Goal: Ask a question: Seek information or help from site administrators or community

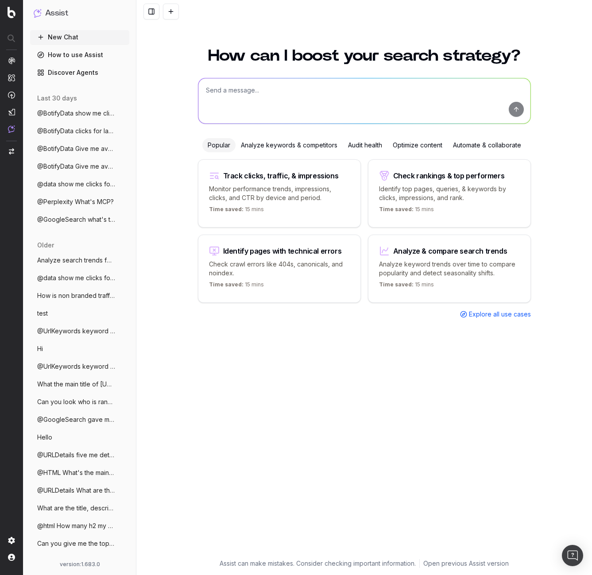
click at [186, 69] on div "How can I boost your search strategy? Popular Analyze keywords & competitors Au…" at bounding box center [364, 306] width 456 height 538
click at [87, 114] on span "@BotifyData show me clicks and CTR data" at bounding box center [76, 113] width 78 height 9
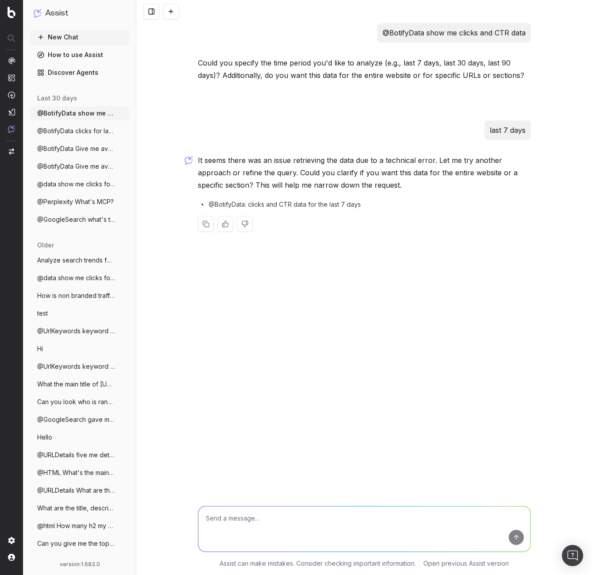
click at [87, 128] on span "@BotifyData clicks for last 7 days" at bounding box center [76, 131] width 78 height 9
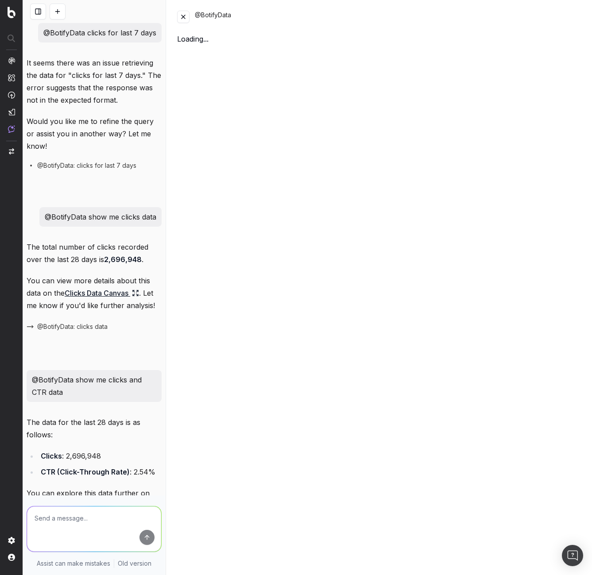
scroll to position [112, 0]
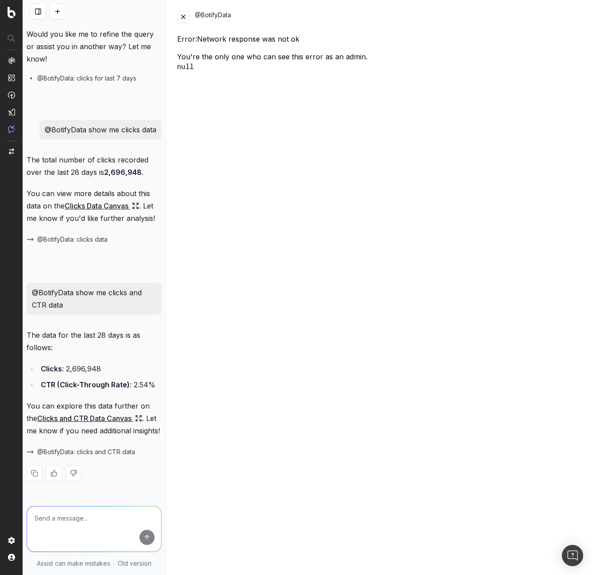
click at [180, 15] on button at bounding box center [183, 17] width 12 height 12
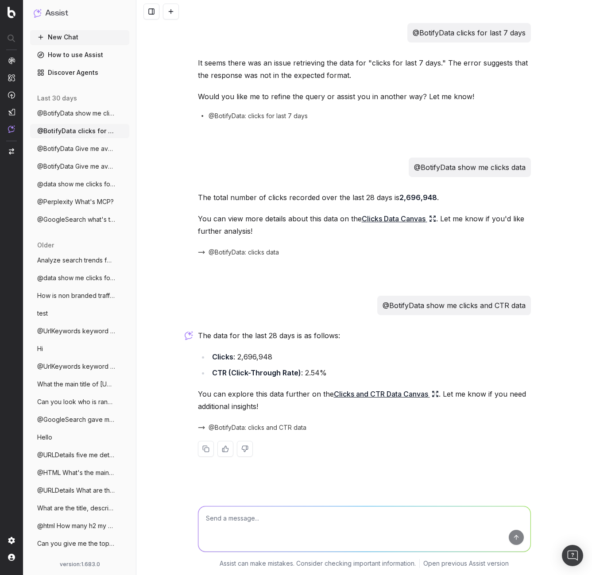
scroll to position [0, 0]
click at [471, 306] on p "@BotifyData show me clicks and CTR data" at bounding box center [454, 305] width 143 height 12
click at [67, 148] on span "@BotifyData Give me avg links per pagety" at bounding box center [76, 148] width 78 height 9
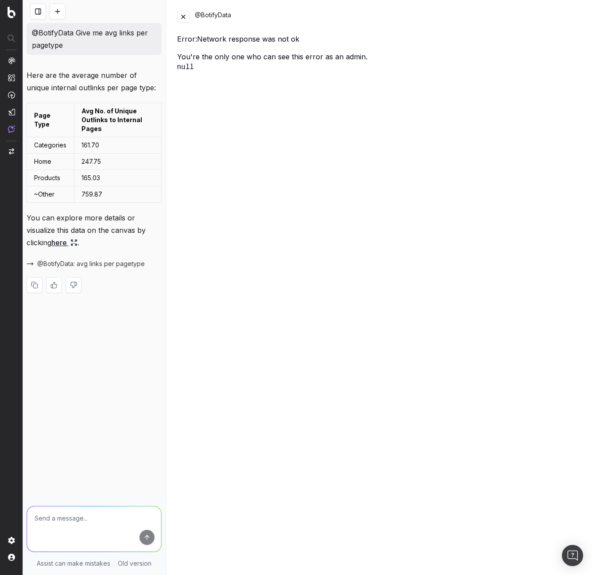
click at [182, 15] on button at bounding box center [183, 17] width 12 height 12
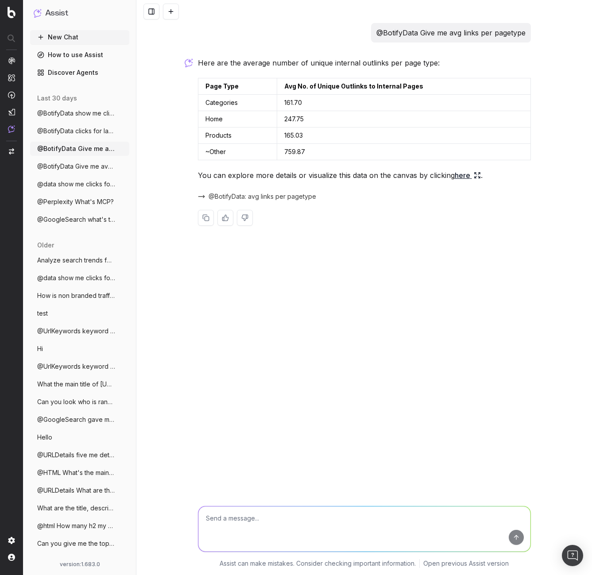
click at [170, 14] on button at bounding box center [171, 12] width 16 height 16
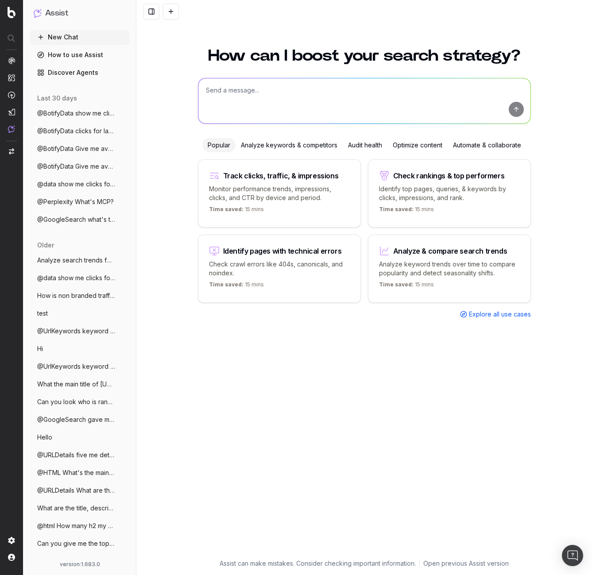
click at [258, 101] on textarea at bounding box center [364, 100] width 332 height 45
type textarea "@BotifyData show me clicks per url"
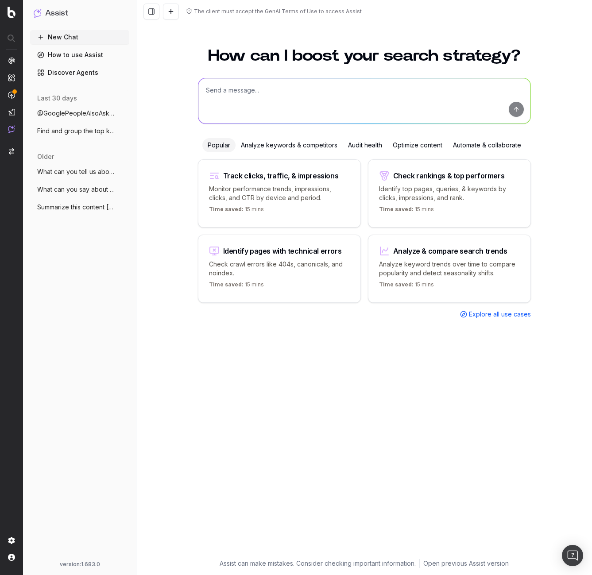
click at [94, 248] on div "New Chat How to use Assist Discover Agents last 30 days @GooglePeopleAlsoAsk Wh…" at bounding box center [79, 293] width 99 height 527
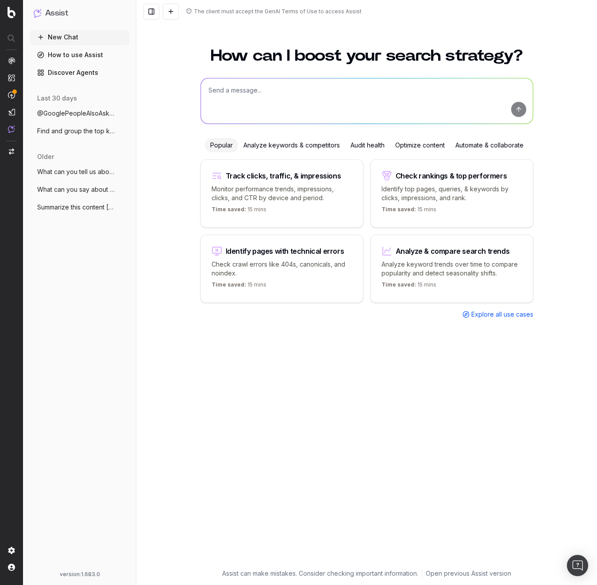
click at [81, 112] on span "@GooglePeopleAlsoAsk What is a LLM?" at bounding box center [76, 113] width 78 height 9
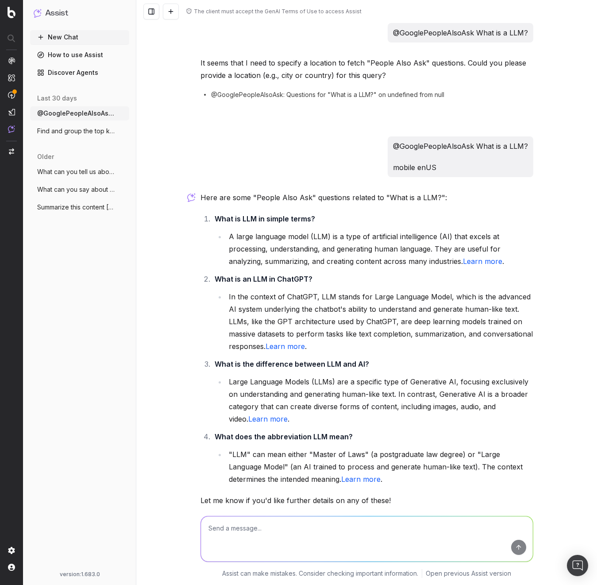
scroll to position [56, 0]
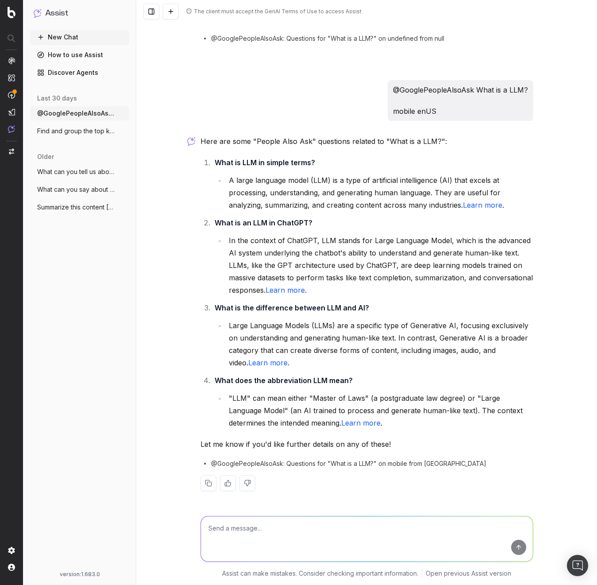
click at [437, 90] on p "@GooglePeopleAlsoAsk What is a LLM?" at bounding box center [460, 90] width 135 height 12
click at [416, 31] on div "It seems that I need to specify a location to fetch "People Also Ask" questions…" at bounding box center [367, 40] width 333 height 80
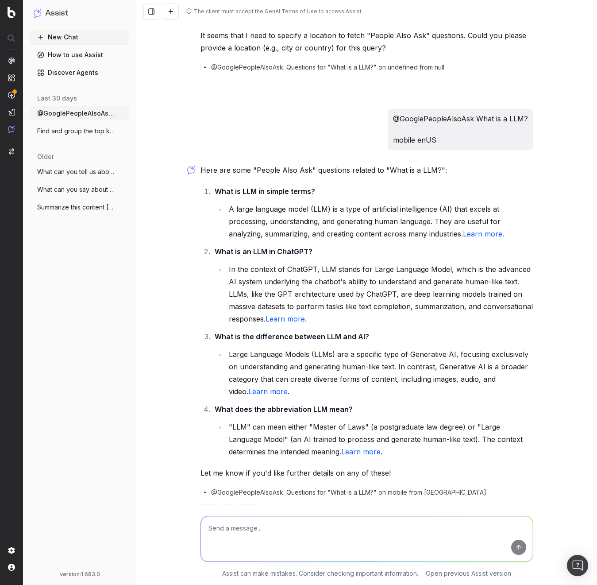
scroll to position [0, 0]
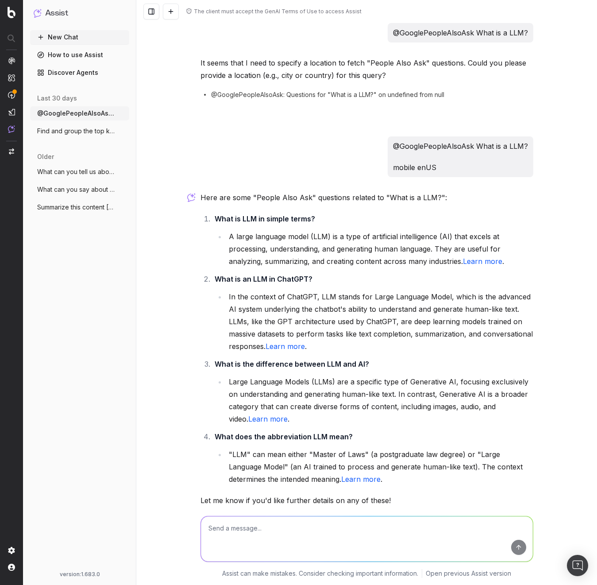
click at [151, 11] on button at bounding box center [151, 12] width 16 height 16
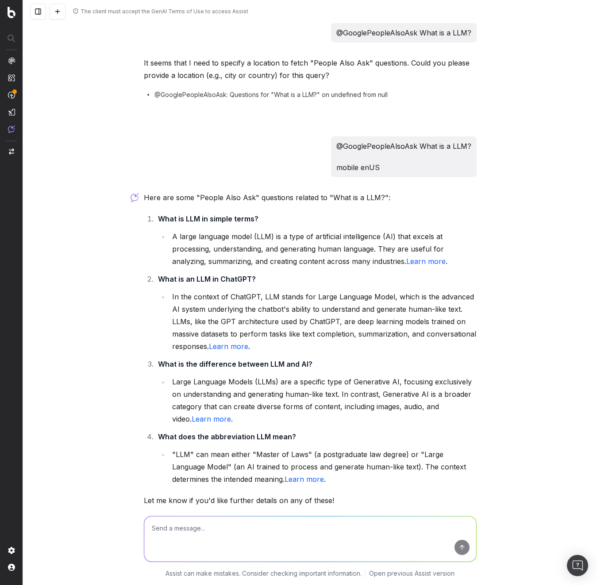
click at [41, 12] on button at bounding box center [38, 12] width 16 height 16
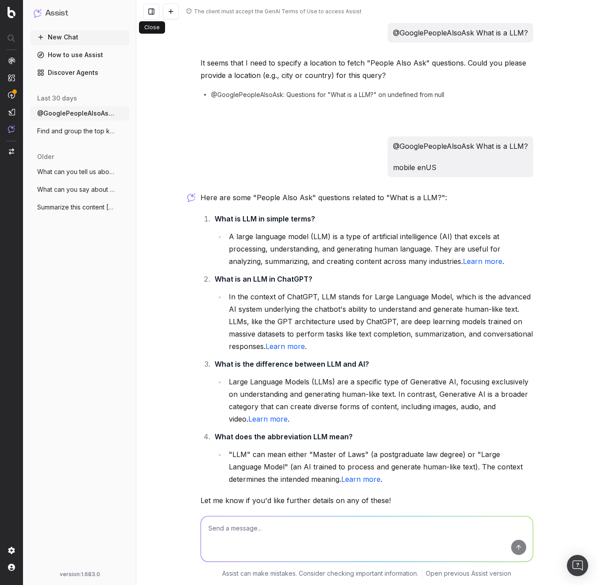
click at [497, 207] on div "Here are some "People Also Ask" questions related to "What is a LLM?": What is …" at bounding box center [367, 376] width 333 height 370
click at [74, 132] on span "Find and group the top keywords for hack" at bounding box center [76, 131] width 78 height 9
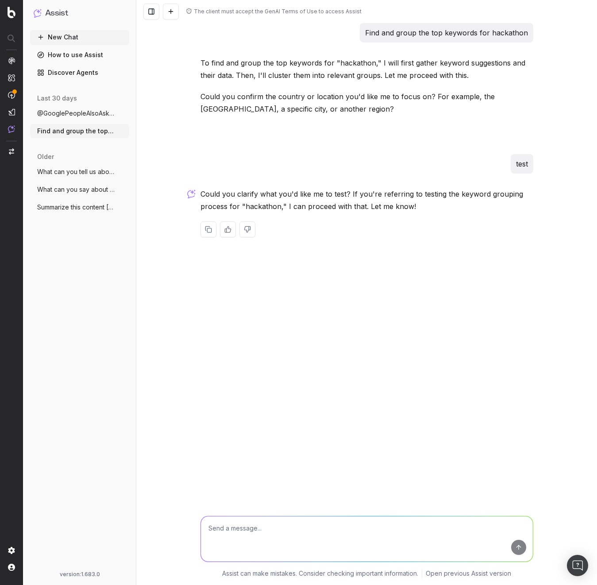
click at [81, 166] on button "What can you tell us about [PERSON_NAME]" at bounding box center [79, 172] width 99 height 14
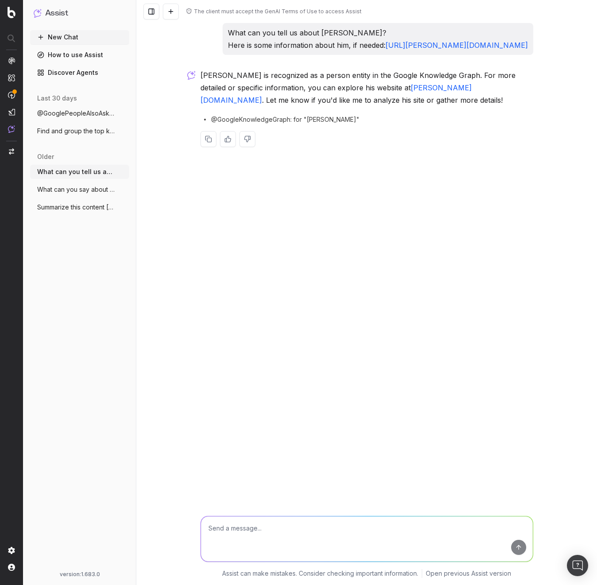
click at [88, 118] on button "@GooglePeopleAlsoAsk What is a LLM?" at bounding box center [79, 113] width 99 height 14
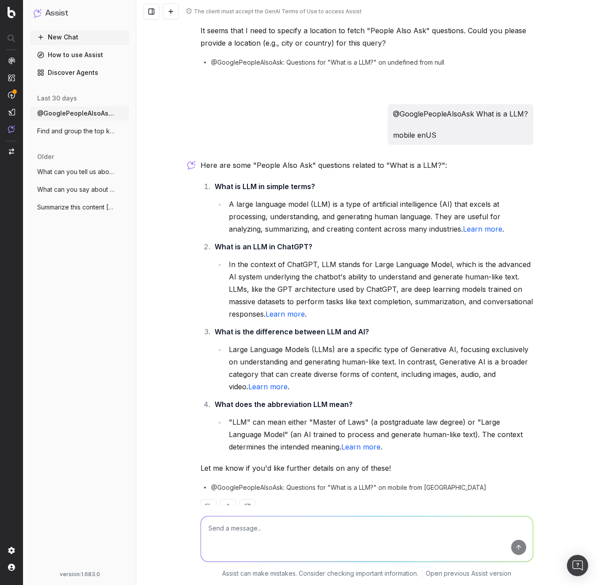
scroll to position [56, 0]
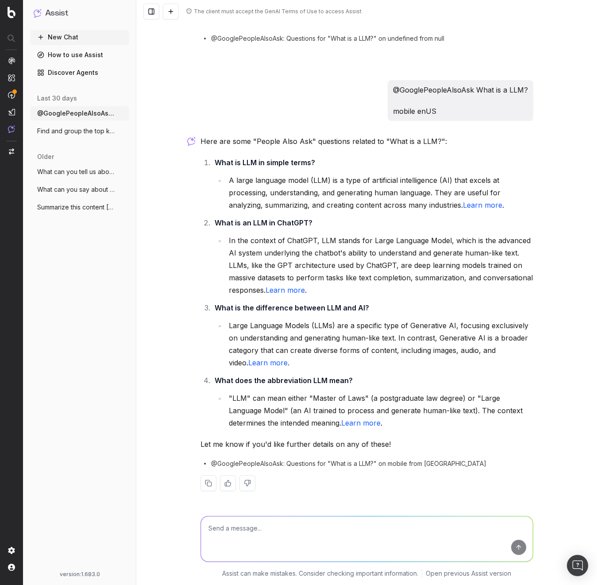
click at [70, 200] on button "Summarize this content [URL][PERSON_NAME]" at bounding box center [79, 207] width 99 height 14
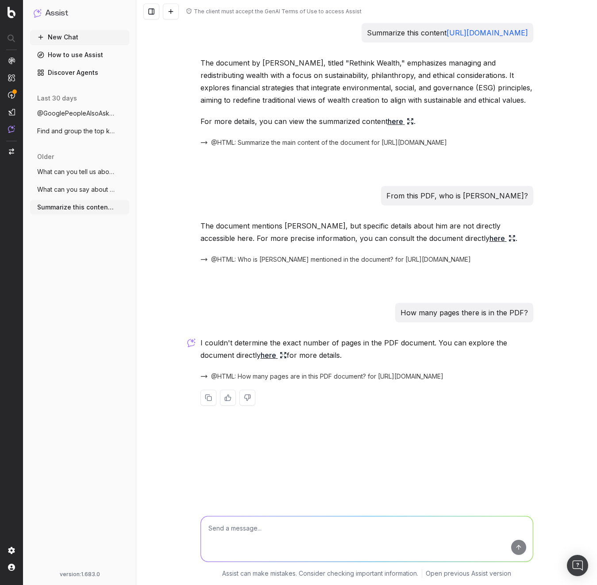
click at [235, 381] on span "@HTML: How many pages are in this PDF document? for [URL][DOMAIN_NAME]" at bounding box center [327, 376] width 232 height 9
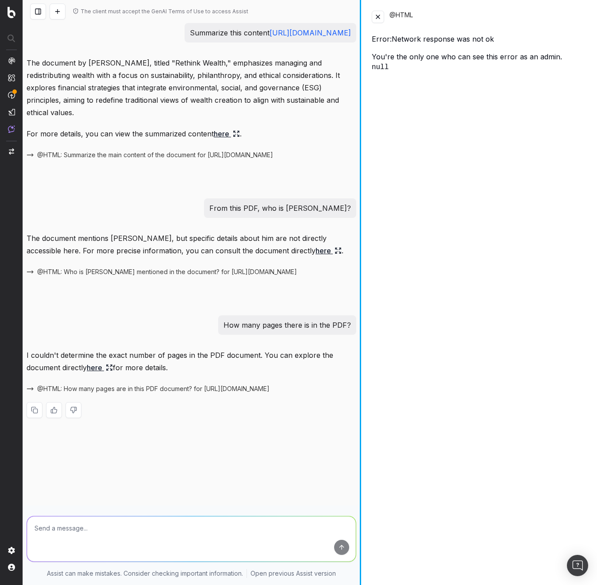
click at [361, 137] on div at bounding box center [360, 292] width 1 height 585
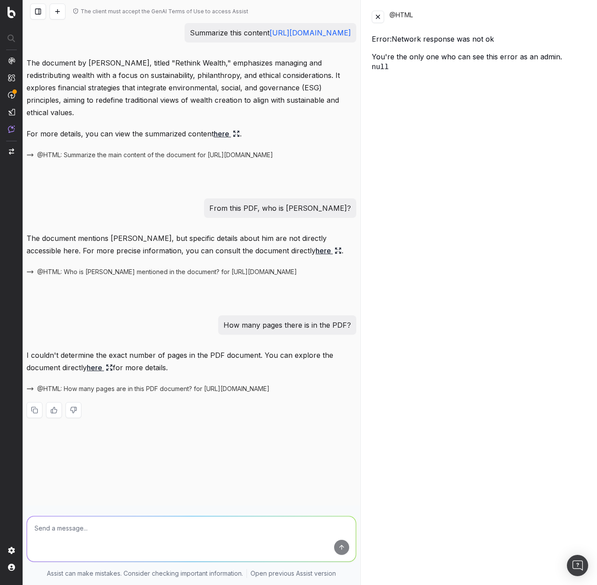
click at [433, 211] on div "@HTML Error: Network response was not ok You're the only one who can see this e…" at bounding box center [479, 292] width 236 height 585
click at [486, 127] on div "@HTML Error: Network response was not ok You're the only one who can see this e…" at bounding box center [479, 292] width 236 height 585
click at [432, 143] on div "@HTML Error: Network response was not ok You're the only one who can see this e…" at bounding box center [479, 292] width 236 height 585
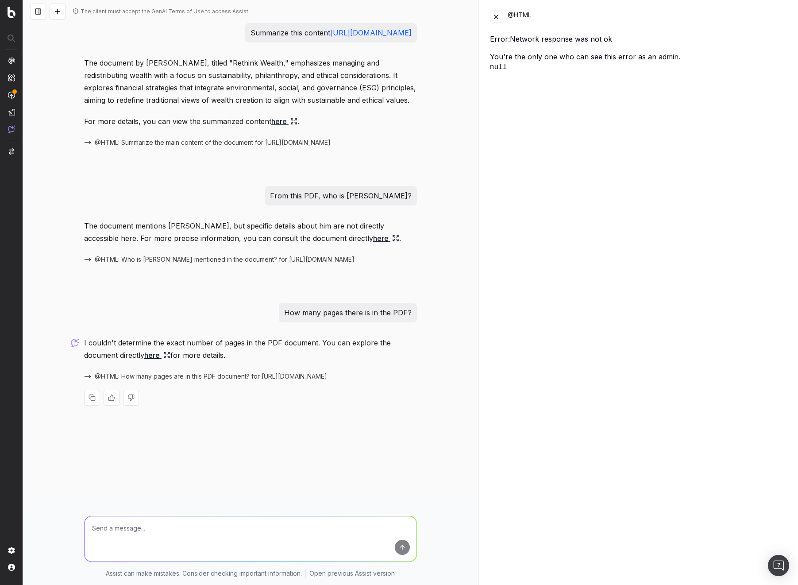
click at [37, 13] on button at bounding box center [38, 12] width 16 height 16
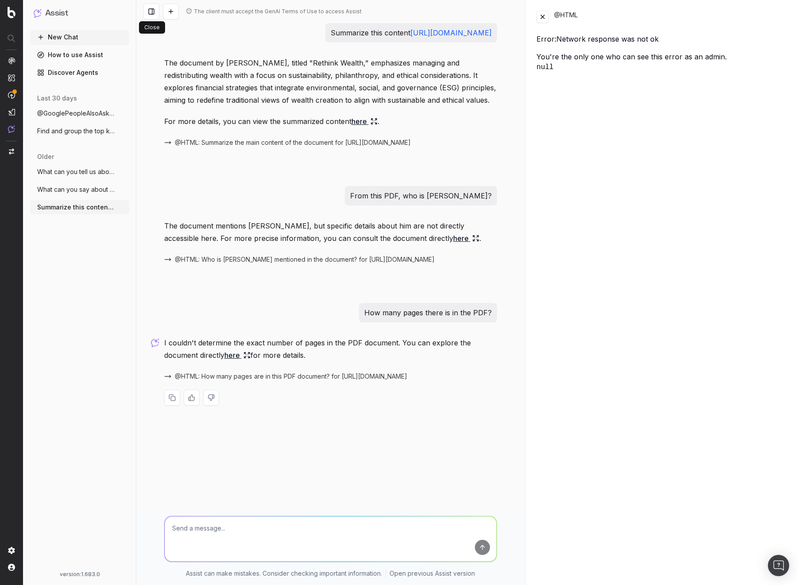
click at [147, 15] on button at bounding box center [151, 12] width 16 height 16
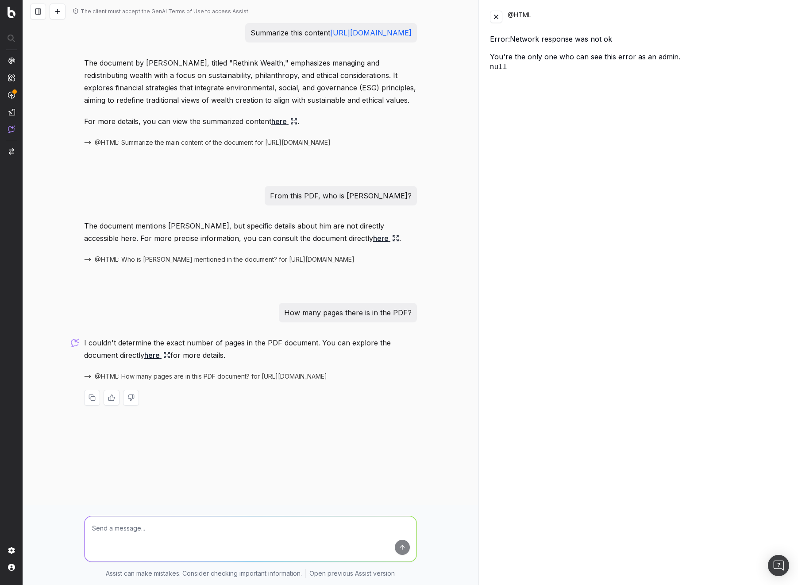
click at [454, 80] on div "The client must accept the GenAI Terms of Use to access Assist Summarize this c…" at bounding box center [250, 292] width 455 height 585
click at [34, 17] on button at bounding box center [38, 12] width 16 height 16
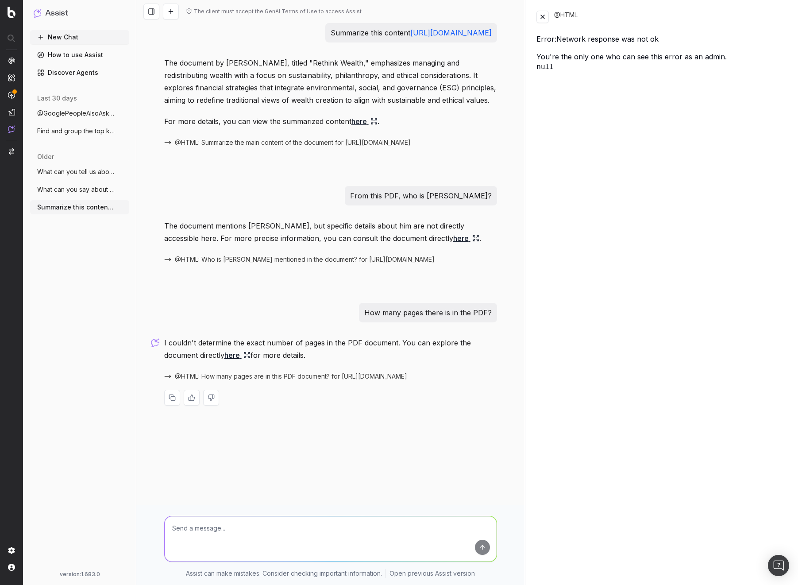
click at [75, 179] on ul "What can you tell us about [PERSON_NAME] More What can you say about [PERSON_NA…" at bounding box center [79, 190] width 99 height 50
click at [74, 190] on span "What can you say about [PERSON_NAME]? H" at bounding box center [76, 189] width 78 height 9
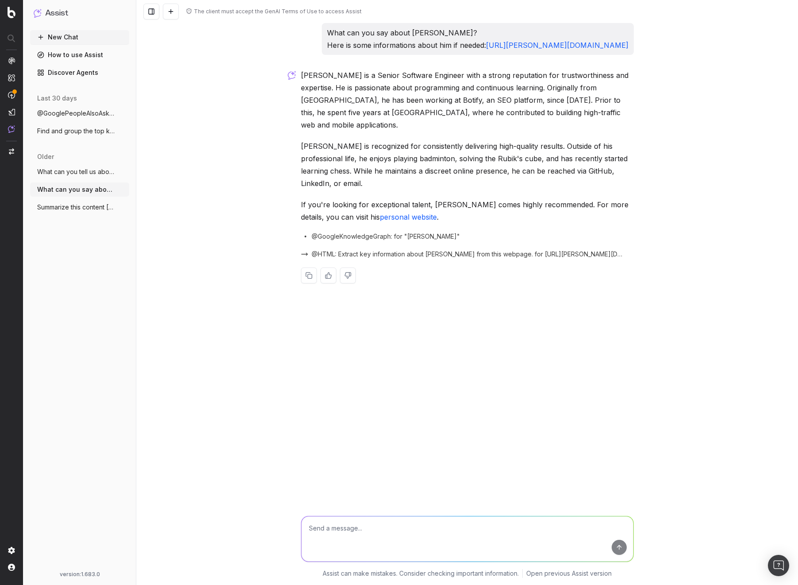
click at [73, 180] on ul "What can you tell us about [PERSON_NAME] More What can you say about [PERSON_NA…" at bounding box center [79, 190] width 99 height 50
drag, startPoint x: 74, startPoint y: 172, endPoint x: 81, endPoint y: 172, distance: 6.7
click at [75, 173] on span "What can you tell us about [PERSON_NAME]" at bounding box center [76, 171] width 78 height 9
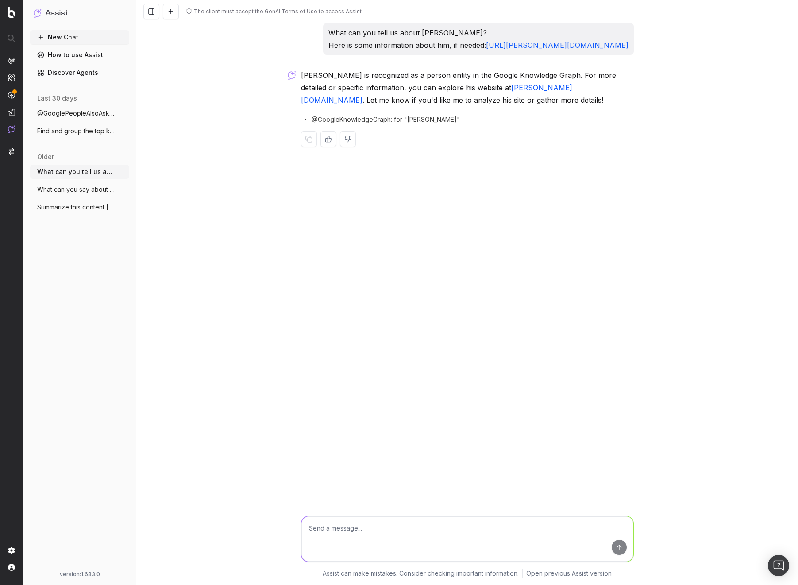
click at [76, 209] on span "Summarize this content [URL][PERSON_NAME]" at bounding box center [76, 207] width 78 height 9
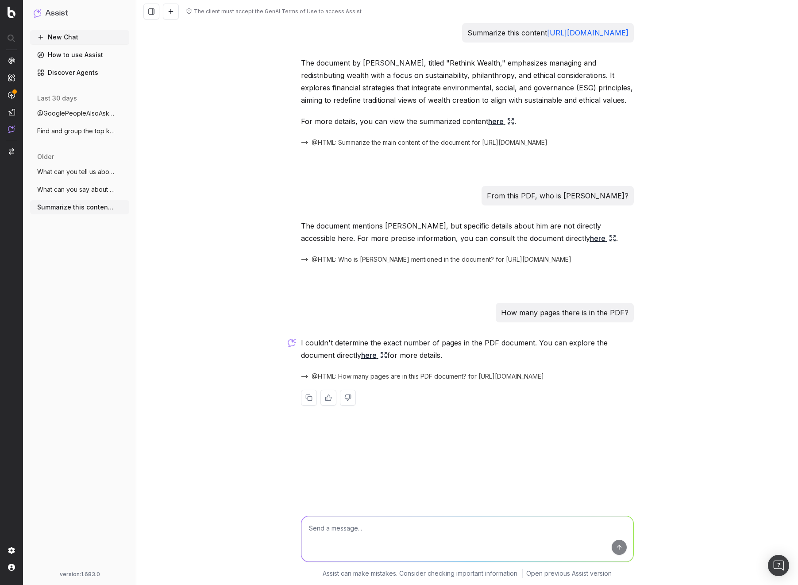
click at [69, 115] on span "@GooglePeopleAlsoAsk What is a LLM?" at bounding box center [76, 113] width 78 height 9
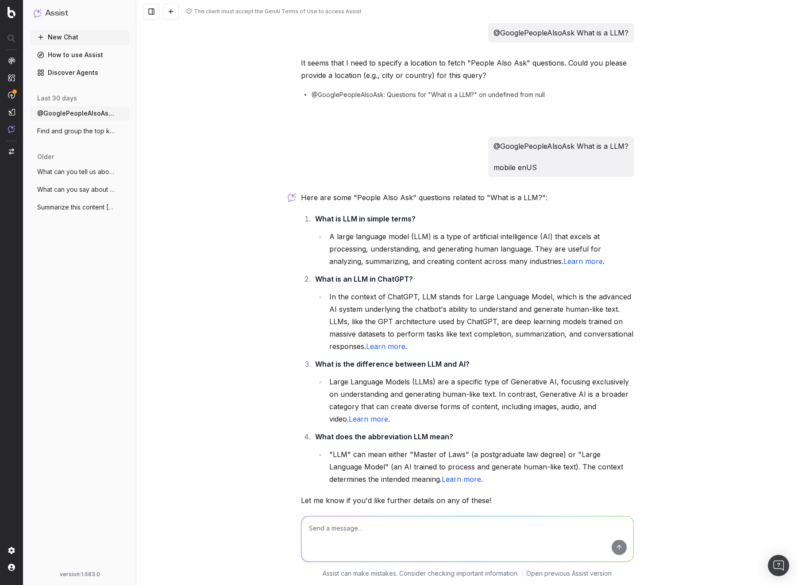
click at [592, 144] on div "The client must accept the GenAI Terms of Use to access Assist @GooglePeopleAls…" at bounding box center [467, 292] width 662 height 585
click at [94, 134] on span "Find and group the top keywords for hack" at bounding box center [76, 131] width 78 height 9
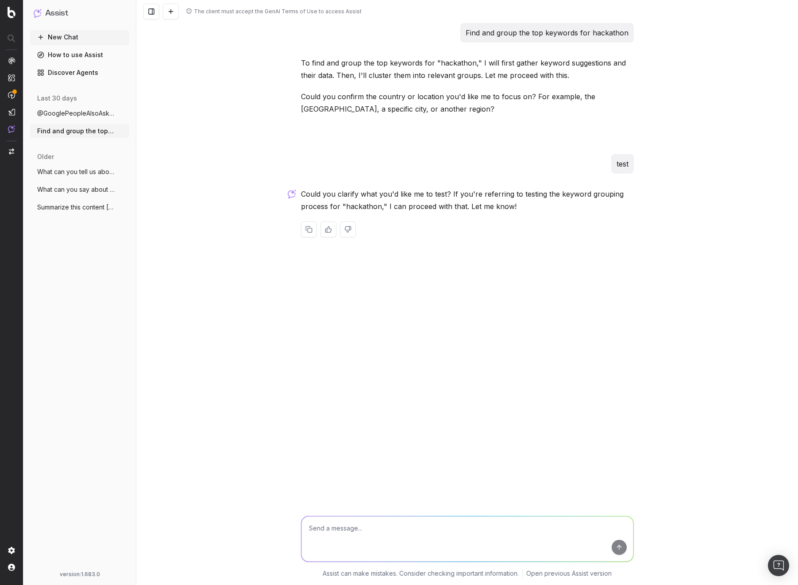
click at [77, 175] on span "What can you tell us about [PERSON_NAME]" at bounding box center [76, 171] width 78 height 9
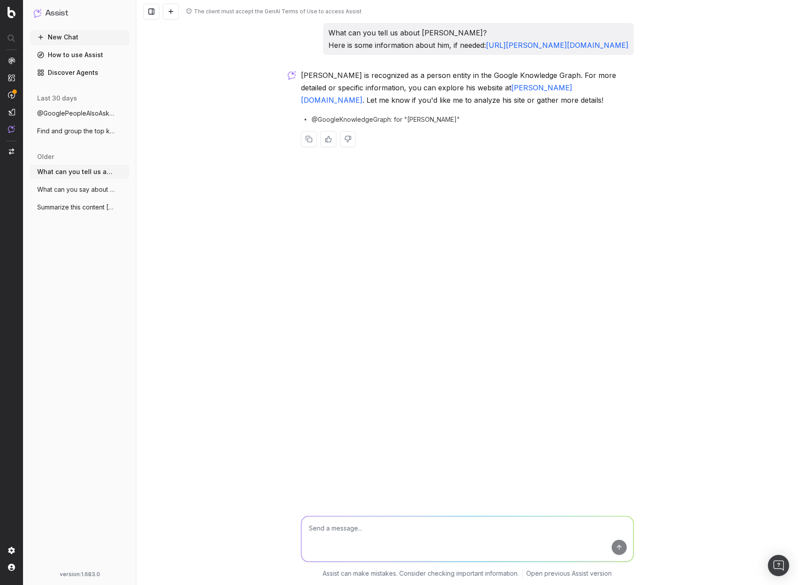
click at [80, 192] on span "What can you say about [PERSON_NAME]? H" at bounding box center [76, 189] width 78 height 9
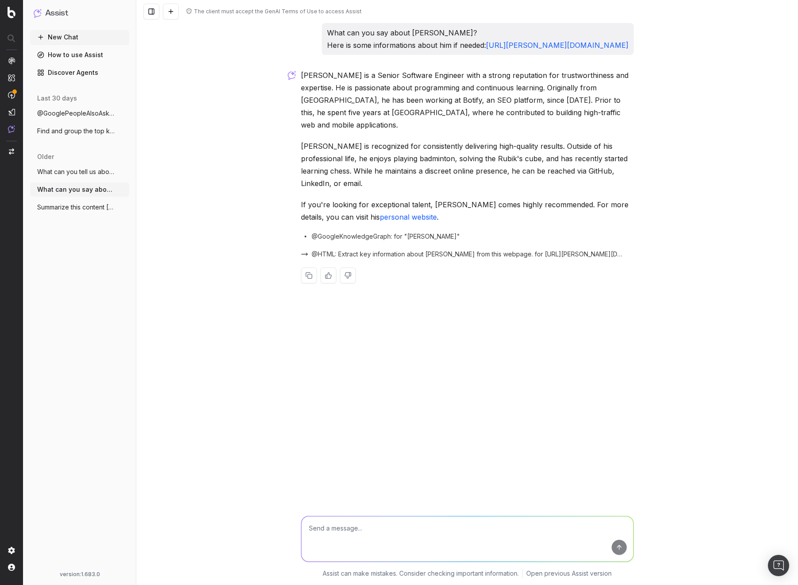
click at [375, 250] on span "@HTML: Extract key information about [PERSON_NAME] from this webpage. for [URL]…" at bounding box center [468, 254] width 312 height 9
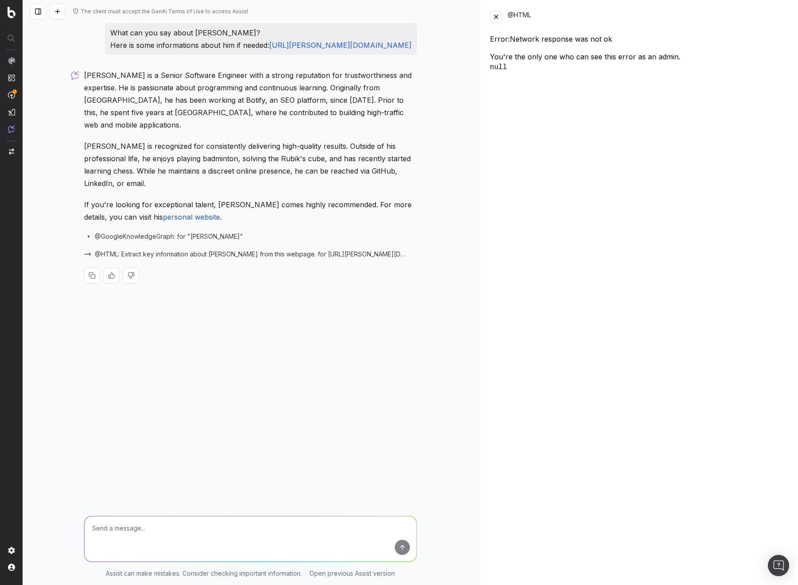
click at [572, 236] on div "@HTML Error: Network response was not ok You're the only one who can see this e…" at bounding box center [639, 292] width 319 height 585
click at [501, 18] on button at bounding box center [496, 17] width 12 height 12
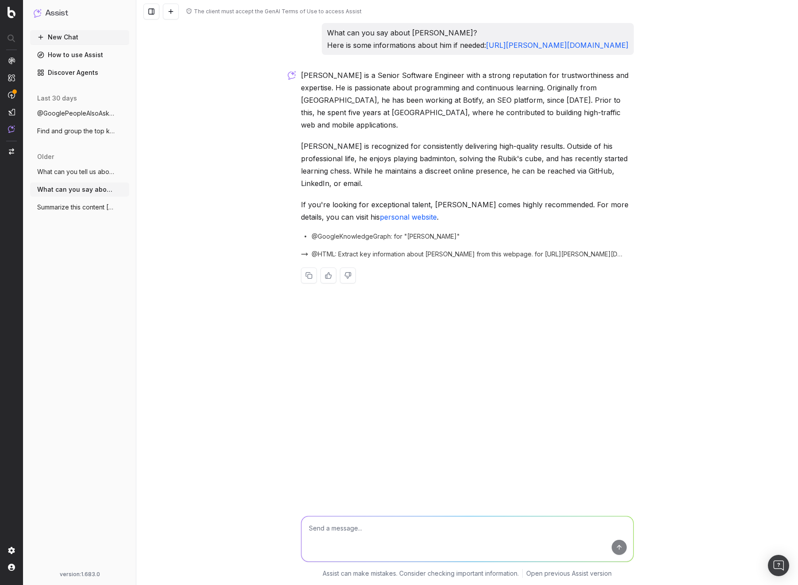
click at [377, 250] on span "@HTML: Extract key information about [PERSON_NAME] from this webpage. for [URL]…" at bounding box center [468, 254] width 312 height 9
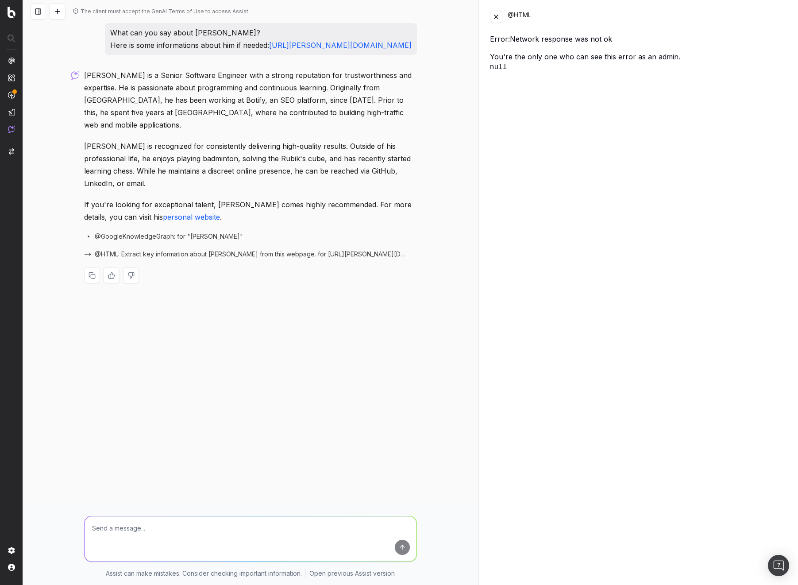
click at [495, 20] on button at bounding box center [496, 17] width 12 height 12
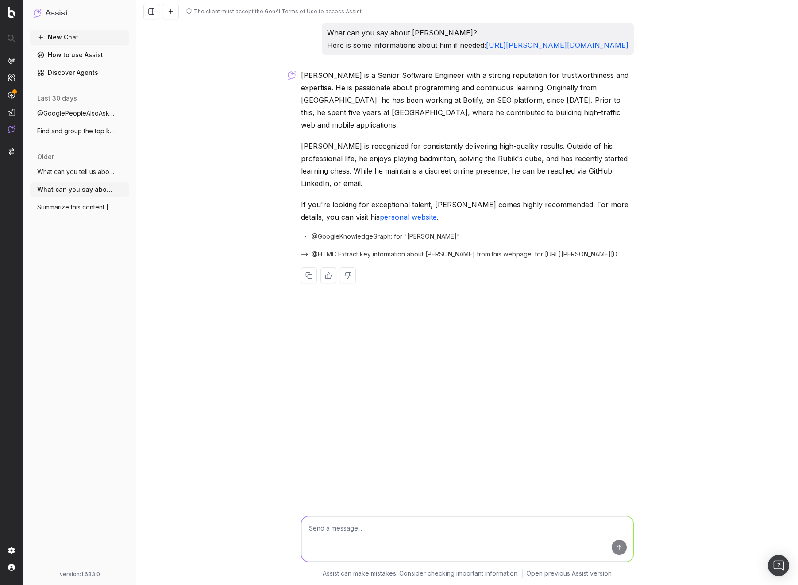
click at [592, 264] on div "The client must accept the GenAI Terms of Use to access Assist What can you say…" at bounding box center [467, 292] width 662 height 585
click at [120, 189] on icon "button" at bounding box center [123, 189] width 7 height 7
click at [592, 179] on div "The client must accept the GenAI Terms of Use to access Assist What can you say…" at bounding box center [467, 292] width 662 height 585
click at [370, 250] on span "@HTML: Extract key information about [PERSON_NAME] from this webpage. for [URL]…" at bounding box center [468, 254] width 312 height 9
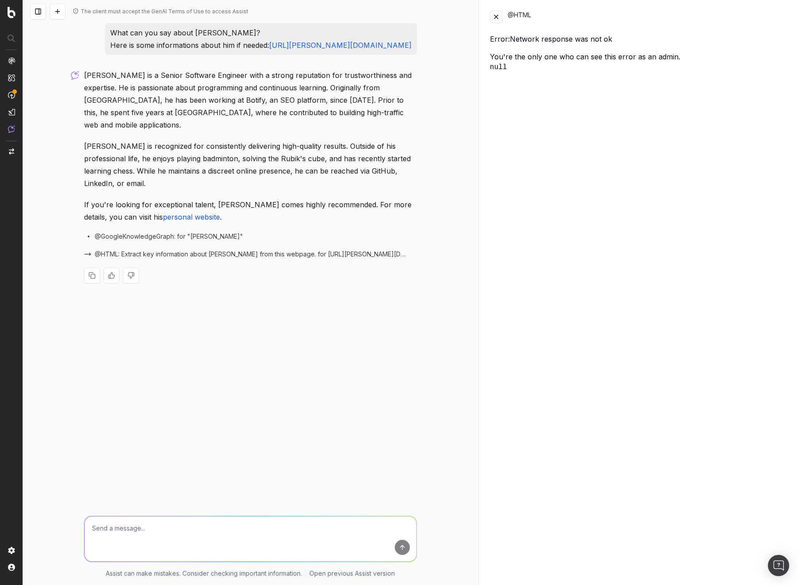
click at [454, 77] on div "The client must accept the GenAI Terms of Use to access Assist What can you say…" at bounding box center [250, 292] width 455 height 585
click at [578, 138] on div "@HTML Error: Network response was not ok You're the only one who can see this e…" at bounding box center [639, 292] width 319 height 585
click at [376, 309] on div "The client must accept the GenAI Terms of Use to access Assist What can you say…" at bounding box center [250, 292] width 455 height 585
click at [40, 8] on button at bounding box center [38, 12] width 16 height 16
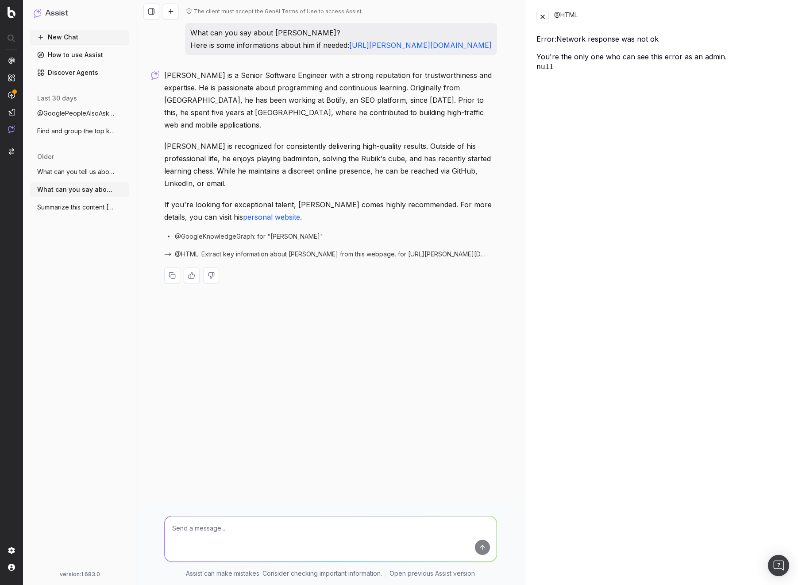
click at [235, 355] on div "The client must accept the GenAI Terms of Use to access Assist What can you say…" at bounding box center [330, 292] width 388 height 585
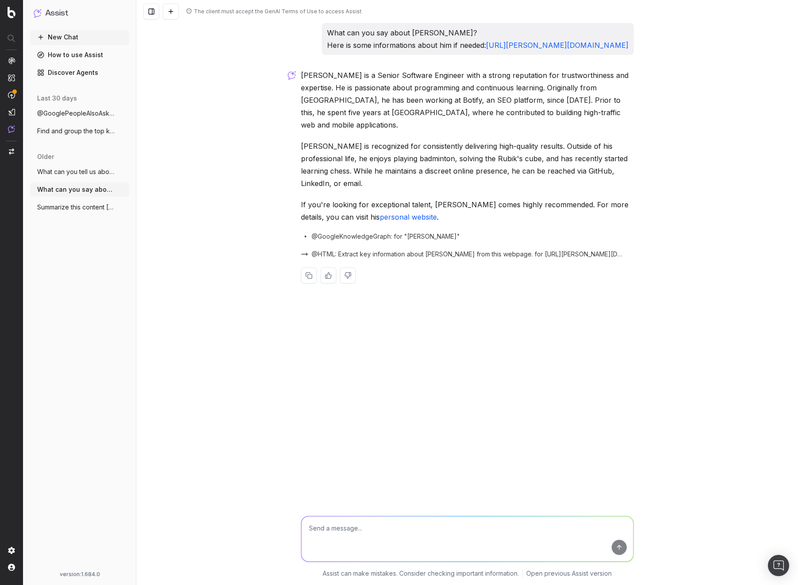
click at [366, 526] on textarea at bounding box center [468, 538] width 332 height 45
type textarea "hi"
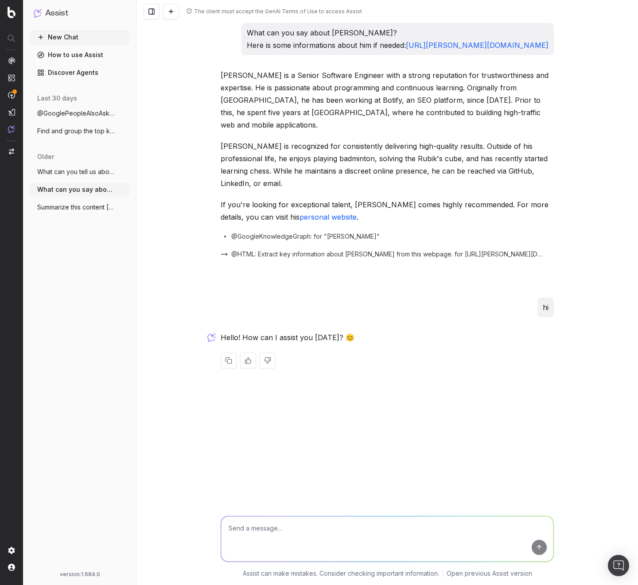
click at [340, 531] on textarea at bounding box center [387, 538] width 332 height 45
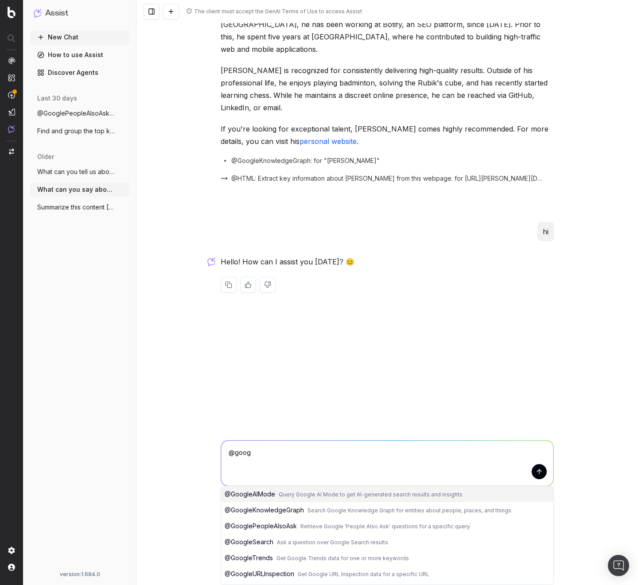
click at [350, 525] on span "Retrieve Google 'People Also Ask' questions for a specific query" at bounding box center [385, 526] width 170 height 7
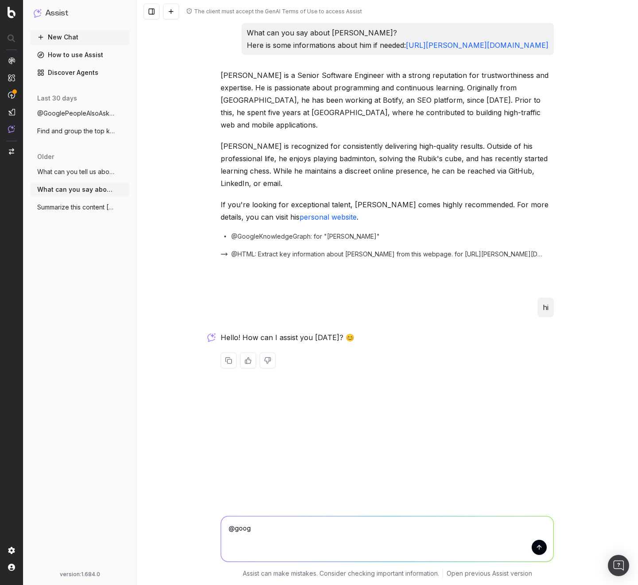
scroll to position [0, 0]
click at [328, 532] on textarea "@GooglePeopleAlsoAsk" at bounding box center [387, 538] width 332 height 45
type textarea "@GooglePeopleAlsoAsk what's up?"
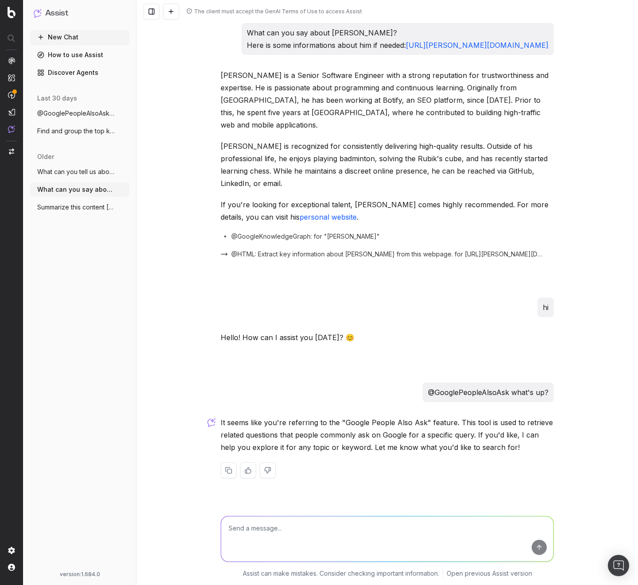
click at [375, 529] on textarea at bounding box center [387, 538] width 332 height 45
click at [469, 386] on p "@GooglePeopleAlsoAsk what's up?" at bounding box center [488, 392] width 120 height 12
copy p "@GooglePeopleAlsoAsk what's up?"
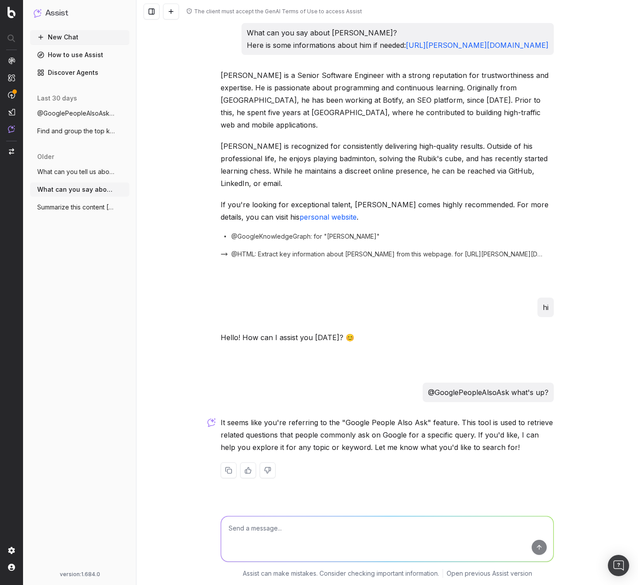
click at [276, 534] on textarea at bounding box center [387, 538] width 332 height 45
paste textarea "@GooglePeopleAlsoAsk what's up?"
type textarea "@GooglePeopleAlsoAsk what's is a LLM?"
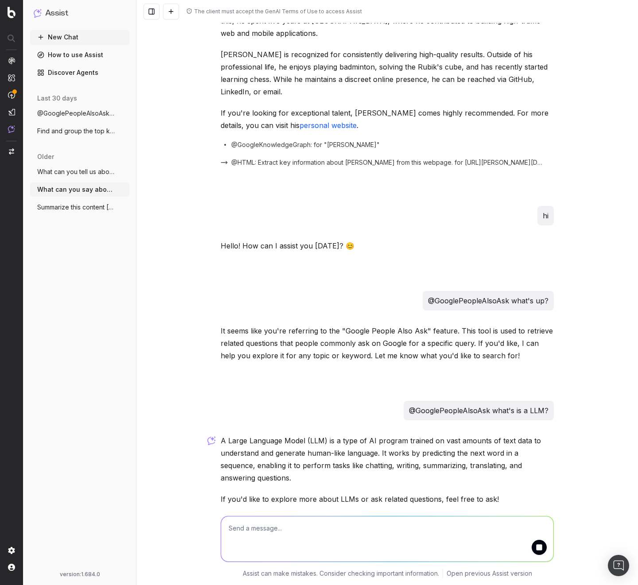
scroll to position [122, 0]
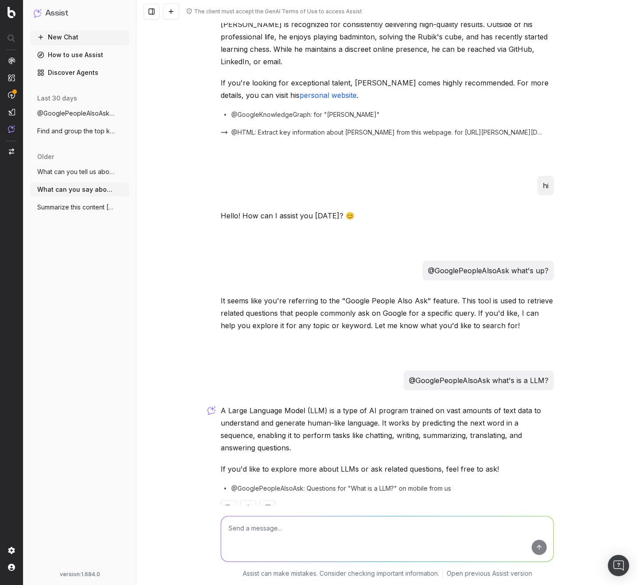
click at [343, 535] on textarea at bounding box center [387, 538] width 332 height 45
click at [294, 522] on textarea at bounding box center [387, 538] width 332 height 45
type textarea "What's"
type textarea "show me related questions"
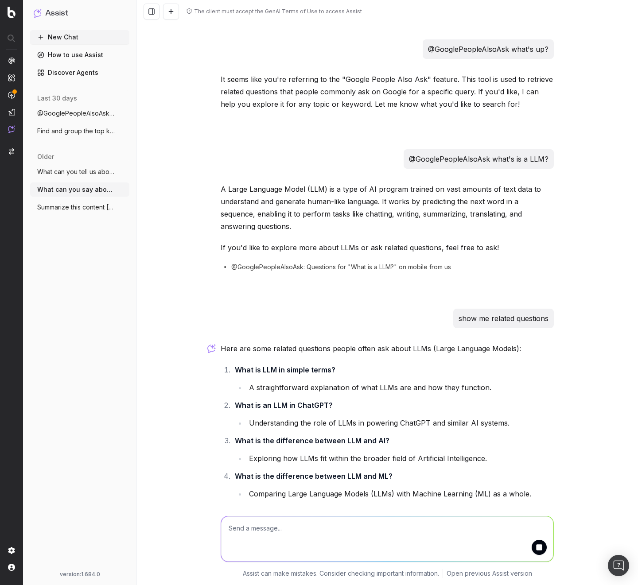
scroll to position [373, 0]
